Goal: Information Seeking & Learning: Learn about a topic

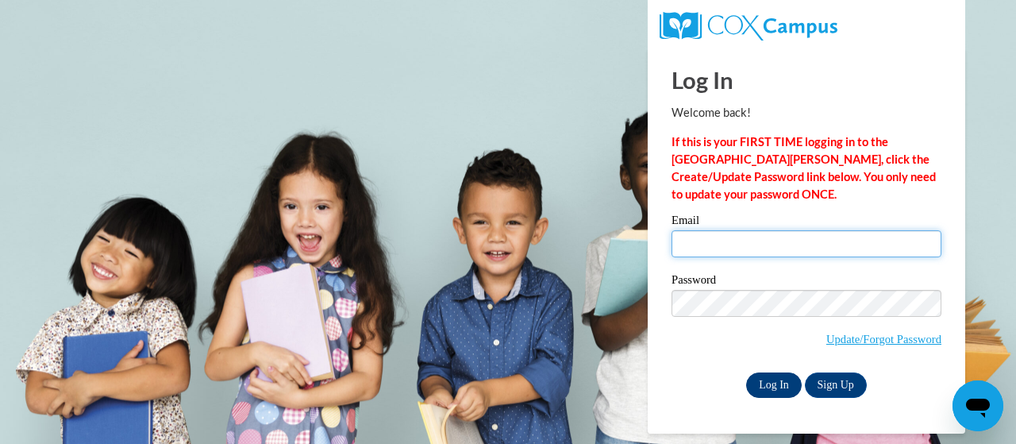
type input "melody.knight@trschools.k12.wi.us"
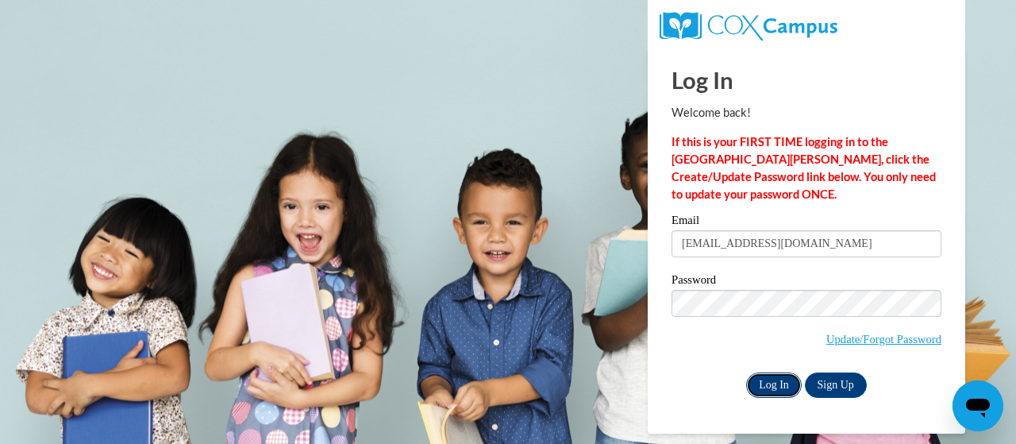
click at [774, 382] on input "Log In" at bounding box center [774, 384] width 56 height 25
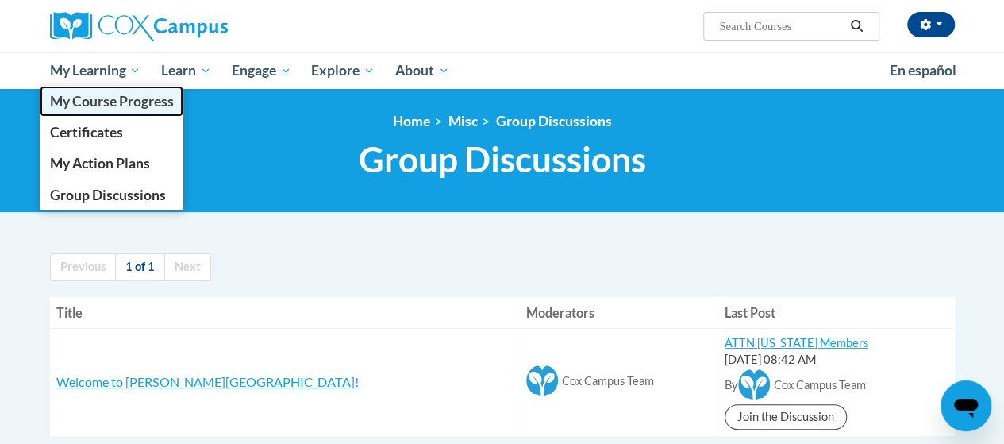
click at [111, 100] on span "My Course Progress" at bounding box center [111, 101] width 124 height 17
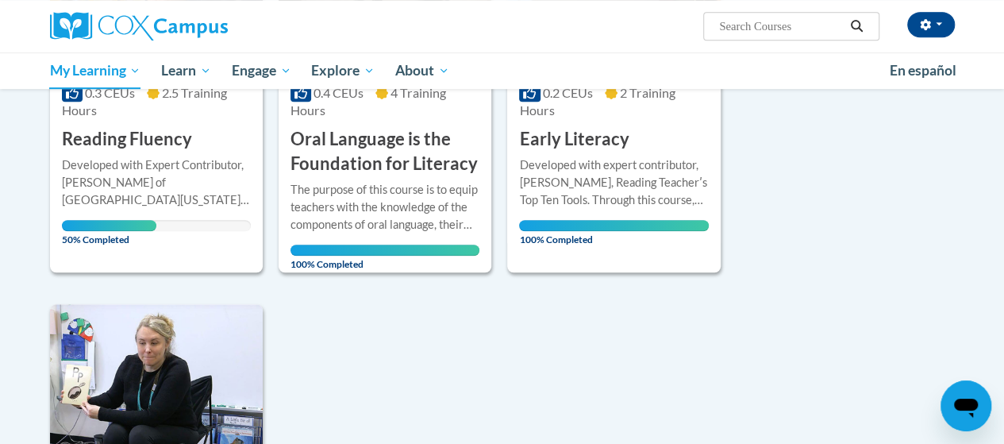
scroll to position [418, 0]
click at [137, 164] on div "Developed with Expert Contributor, [PERSON_NAME] of [GEOGRAPHIC_DATA][US_STATE]…" at bounding box center [156, 183] width 189 height 52
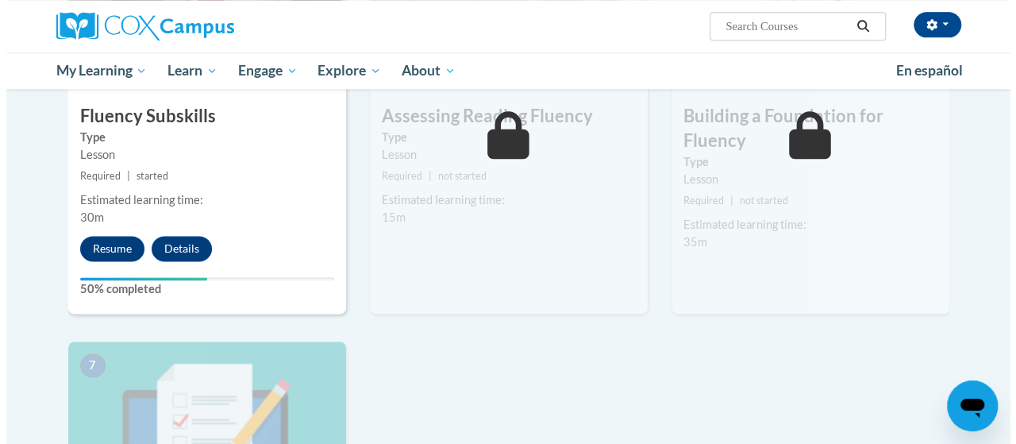
scroll to position [920, 0]
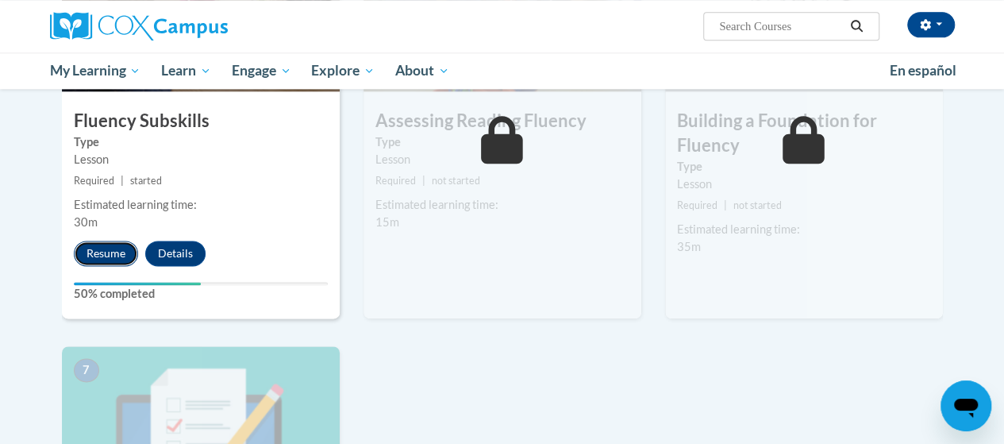
click at [101, 253] on button "Resume" at bounding box center [106, 253] width 64 height 25
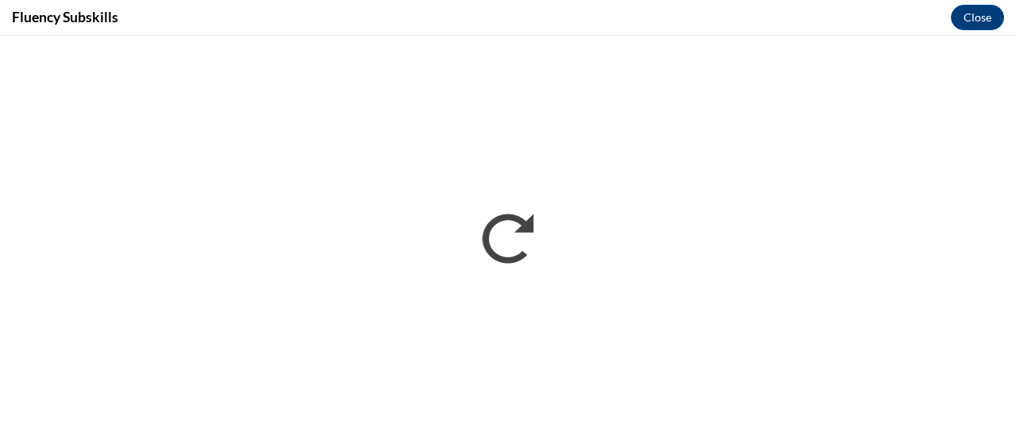
scroll to position [0, 0]
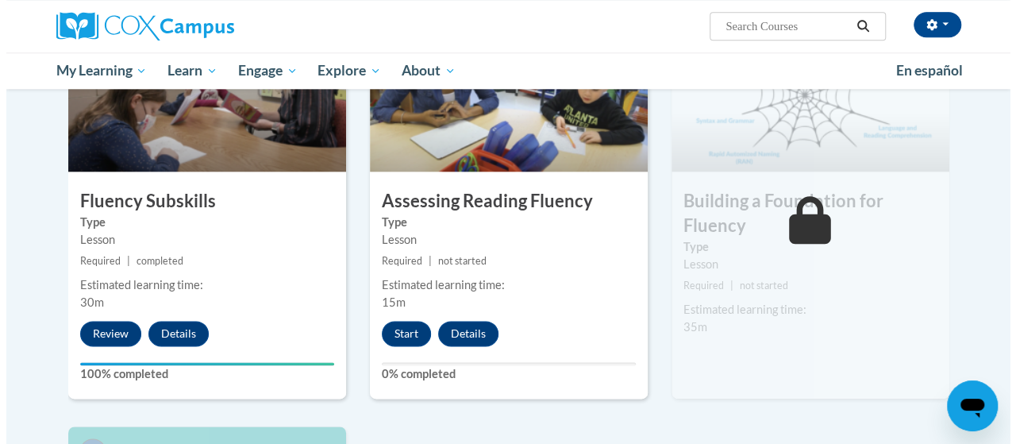
scroll to position [870, 0]
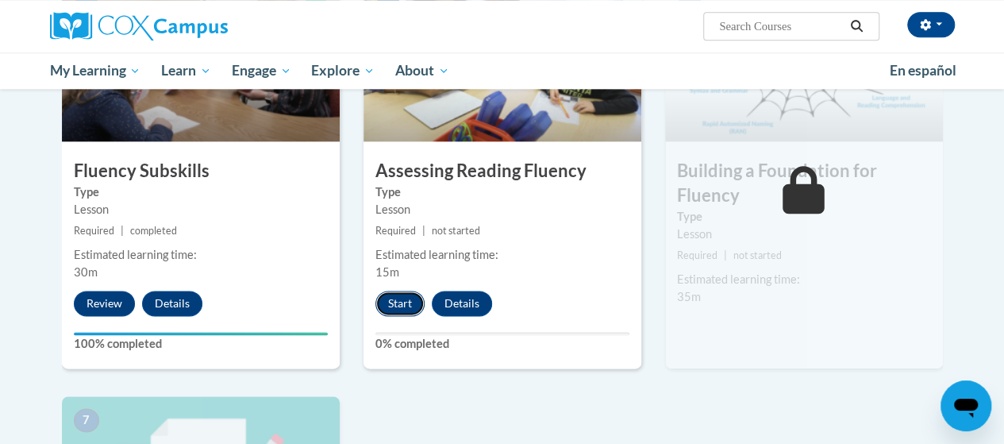
click at [400, 301] on button "Start" at bounding box center [400, 303] width 49 height 25
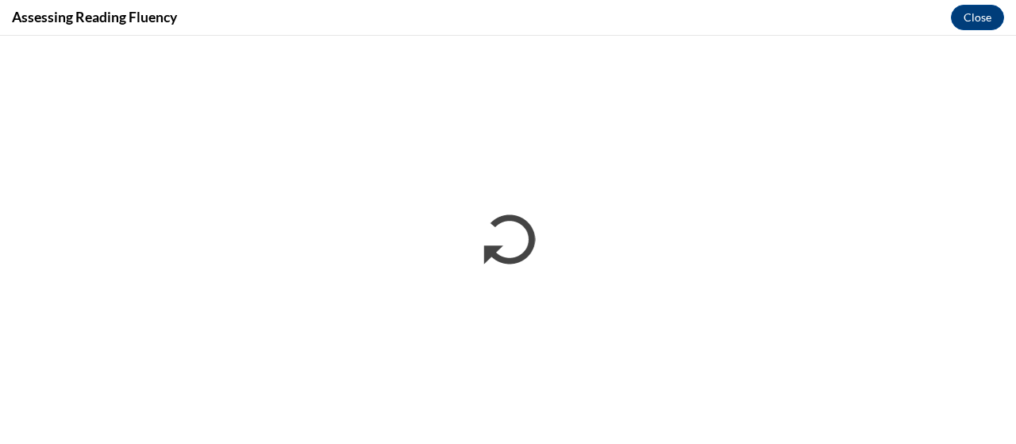
scroll to position [0, 0]
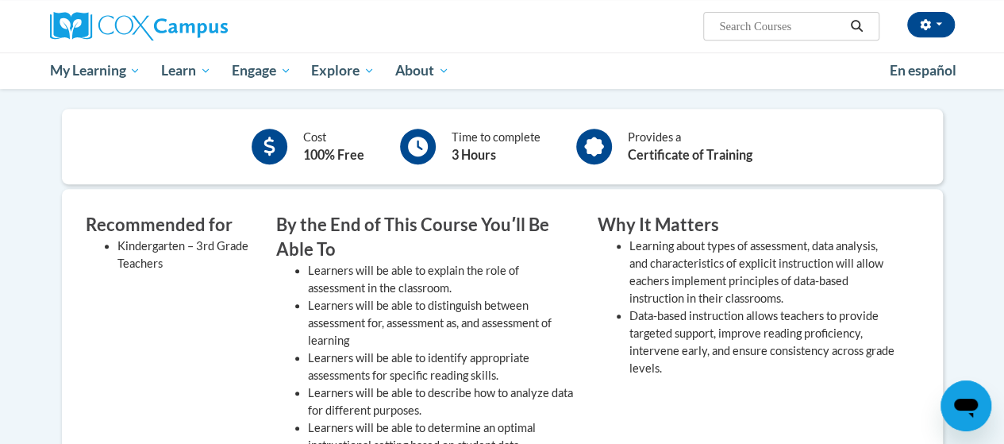
scroll to position [360, 0]
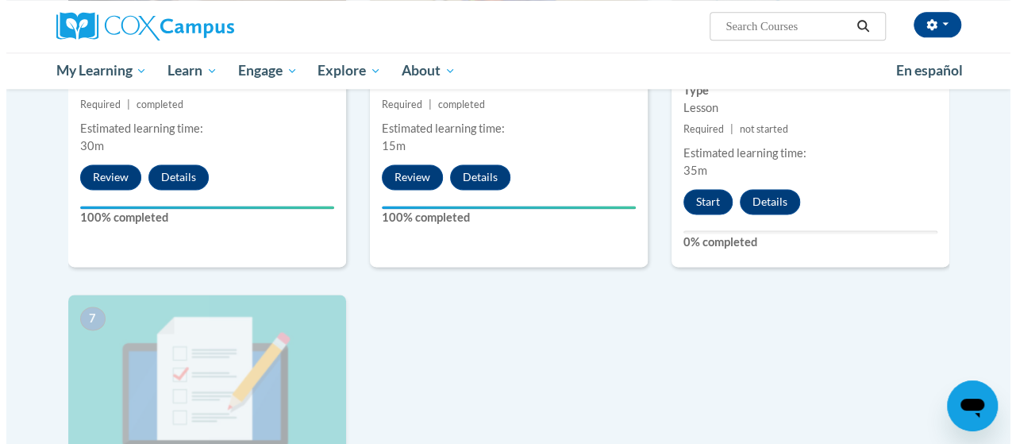
scroll to position [988, 0]
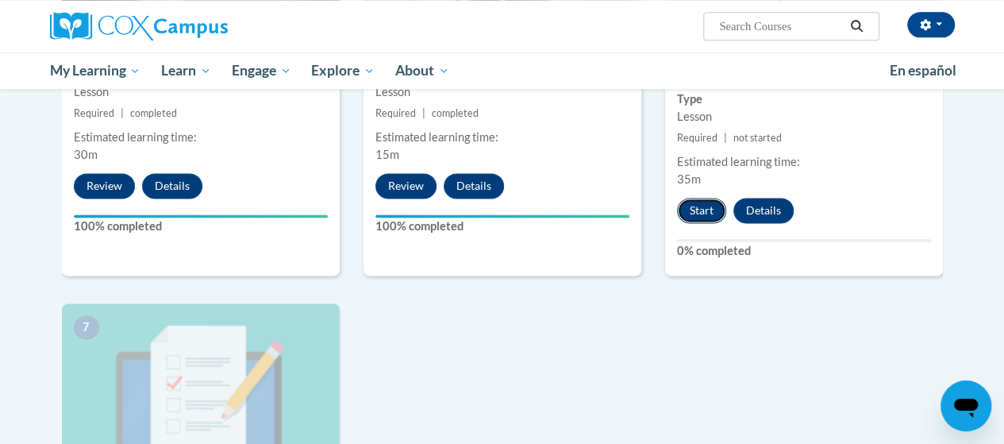
click at [695, 208] on button "Start" at bounding box center [701, 210] width 49 height 25
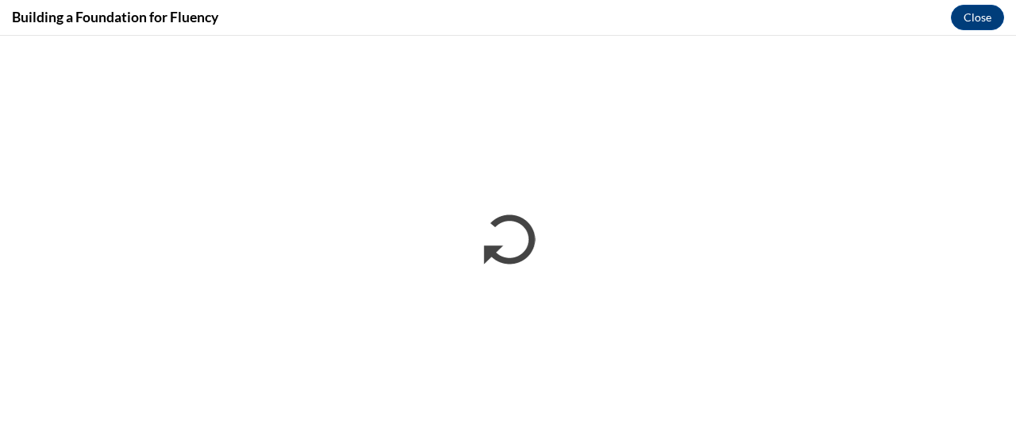
scroll to position [0, 0]
